Goal: Find specific page/section: Find specific page/section

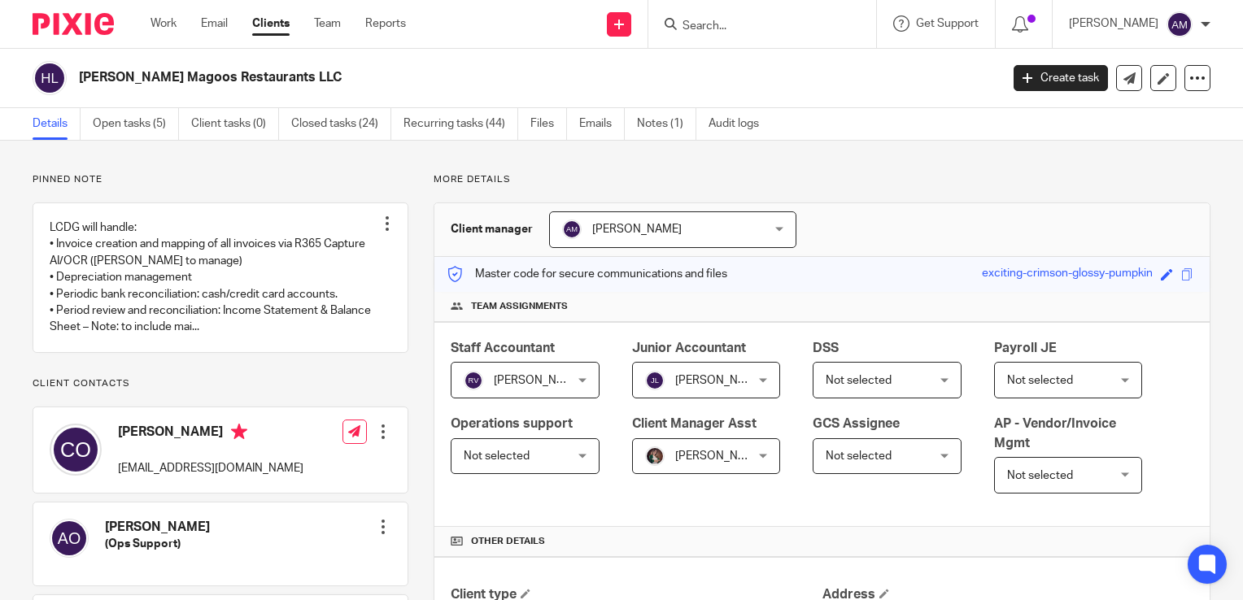
scroll to position [407, 0]
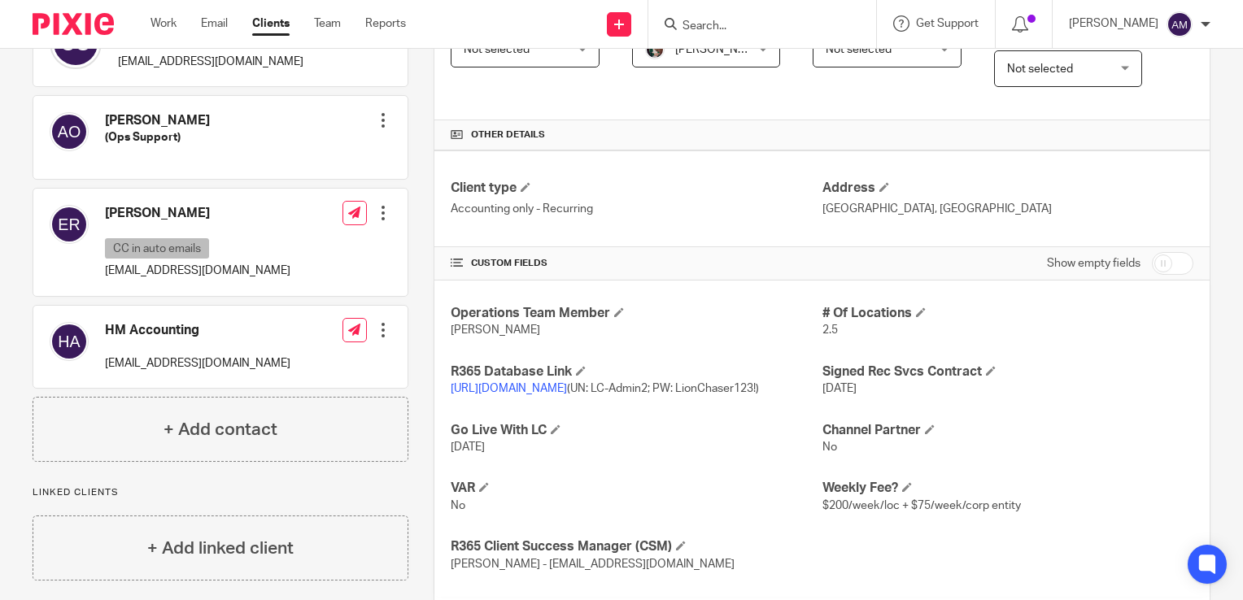
click at [758, 25] on input "Search" at bounding box center [754, 27] width 146 height 15
type input "m"
type input "n"
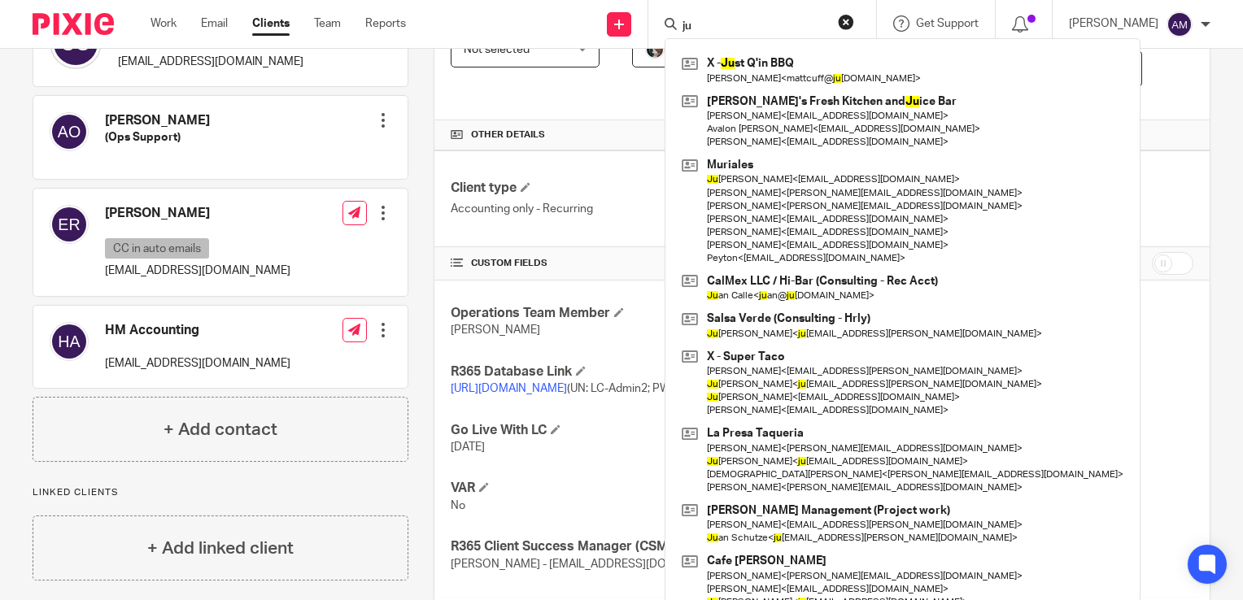
type input "j"
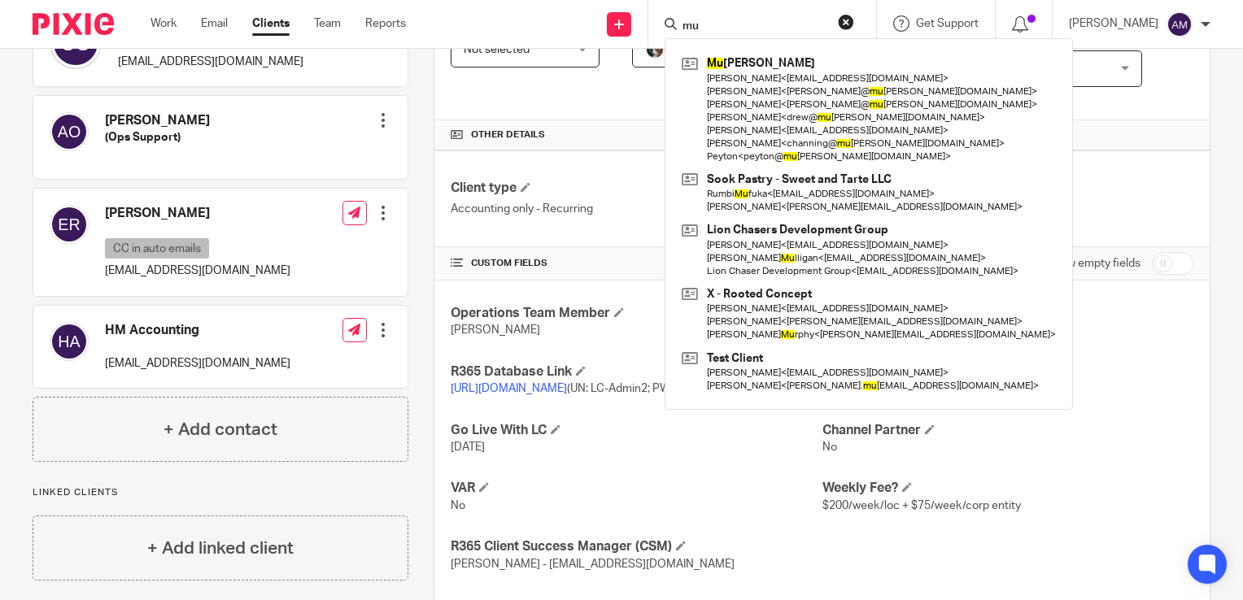
type input "m"
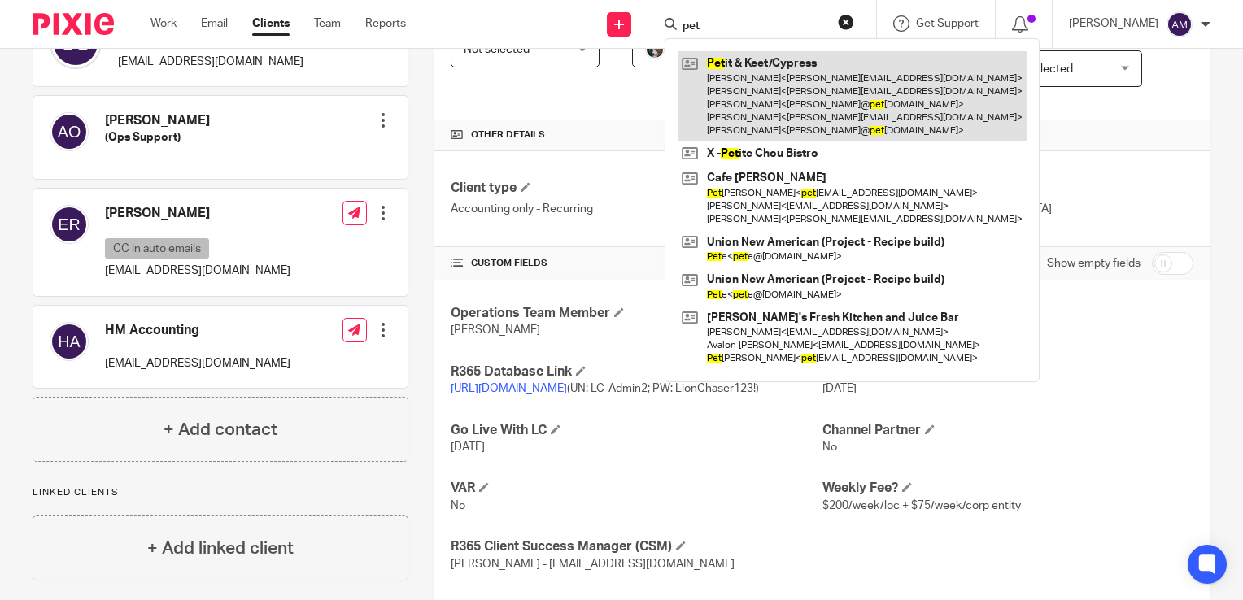
type input "pet"
click at [807, 100] on link at bounding box center [852, 96] width 349 height 90
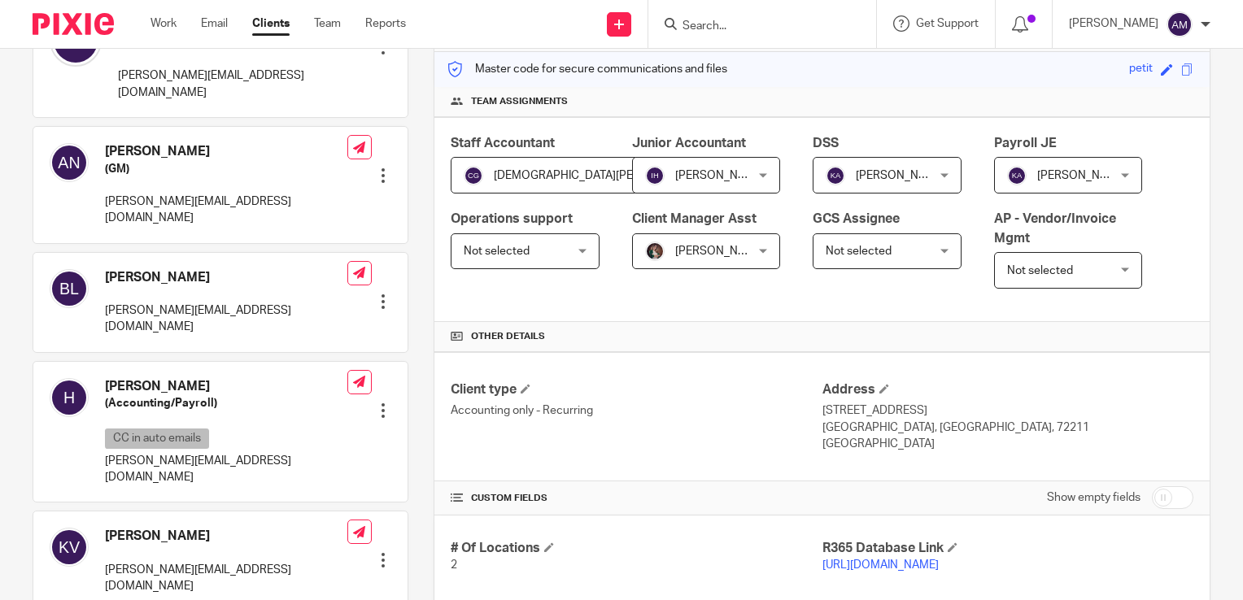
scroll to position [244, 0]
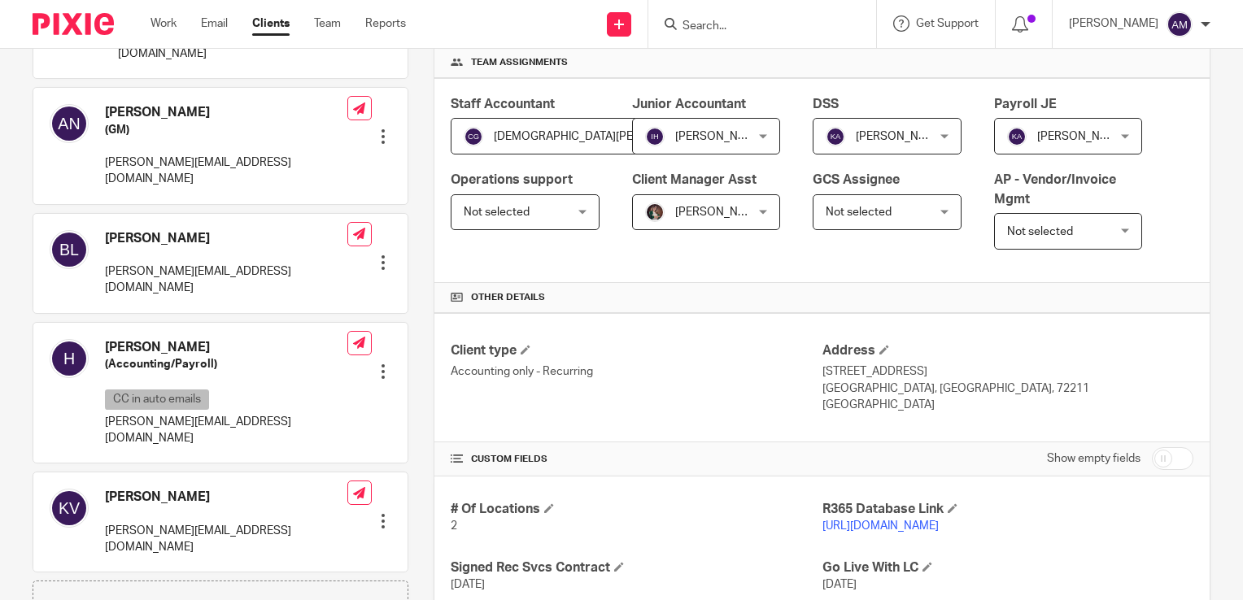
click at [893, 527] on link "https://petitkeet.restaurant365.com/#/user/login" at bounding box center [881, 526] width 116 height 11
